Goal: Information Seeking & Learning: Learn about a topic

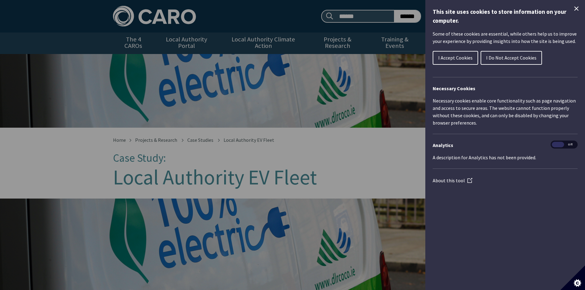
click at [454, 53] on button "I Accept Cookies" at bounding box center [455, 58] width 45 height 14
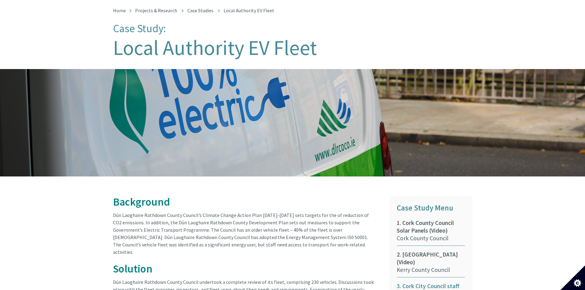
scroll to position [314, 0]
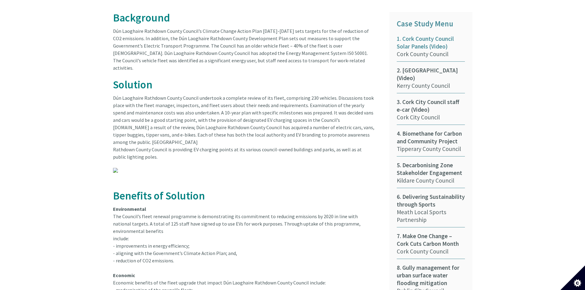
drag, startPoint x: 420, startPoint y: 40, endPoint x: 424, endPoint y: 43, distance: 5.2
click at [424, 43] on span "1. Cork County Council Solar Panels (Video)" at bounding box center [431, 42] width 68 height 15
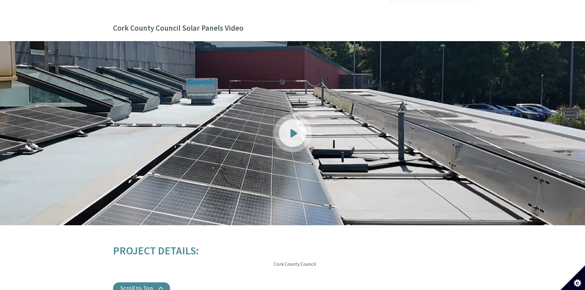
scroll to position [614, 0]
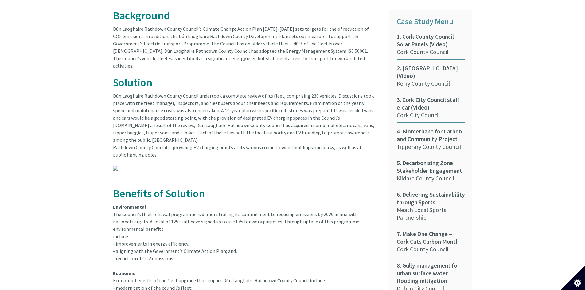
scroll to position [319, 0]
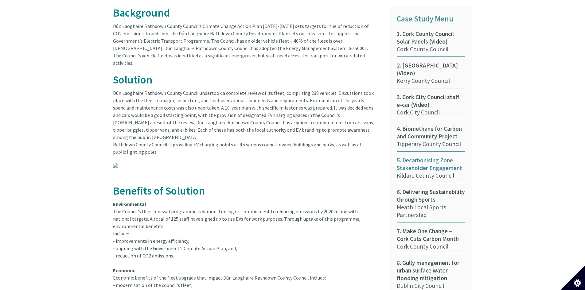
click at [416, 157] on span "5. Decarbonising Zone Stakeholder Engagement" at bounding box center [431, 164] width 68 height 15
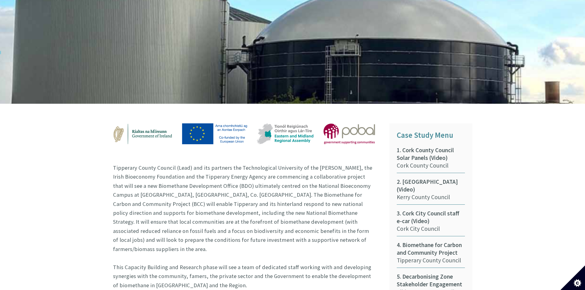
scroll to position [276, 0]
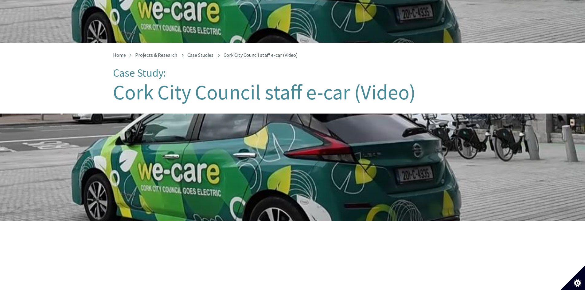
scroll to position [92, 0]
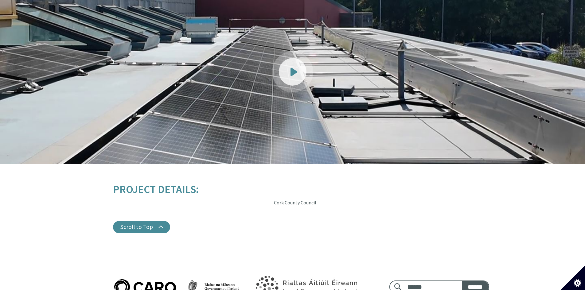
scroll to position [645, 0]
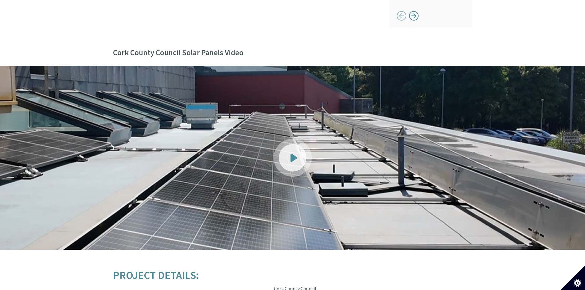
click at [299, 159] on link at bounding box center [292, 158] width 585 height 184
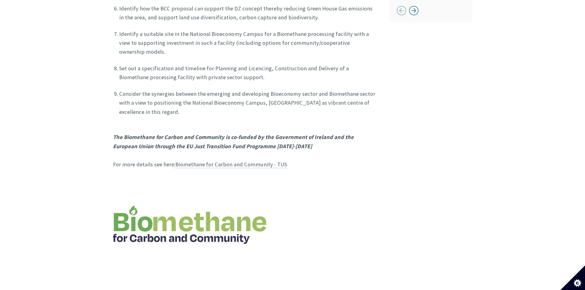
scroll to position [676, 0]
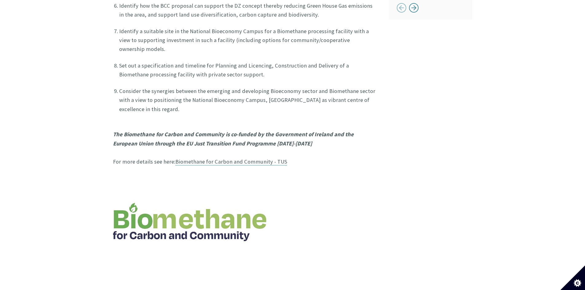
click at [265, 158] on link "Biomethane for Carbon and Community - TUS" at bounding box center [231, 161] width 112 height 7
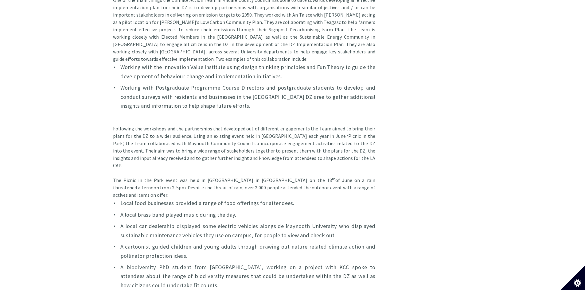
scroll to position [1075, 0]
